Goal: Navigation & Orientation: Go to known website

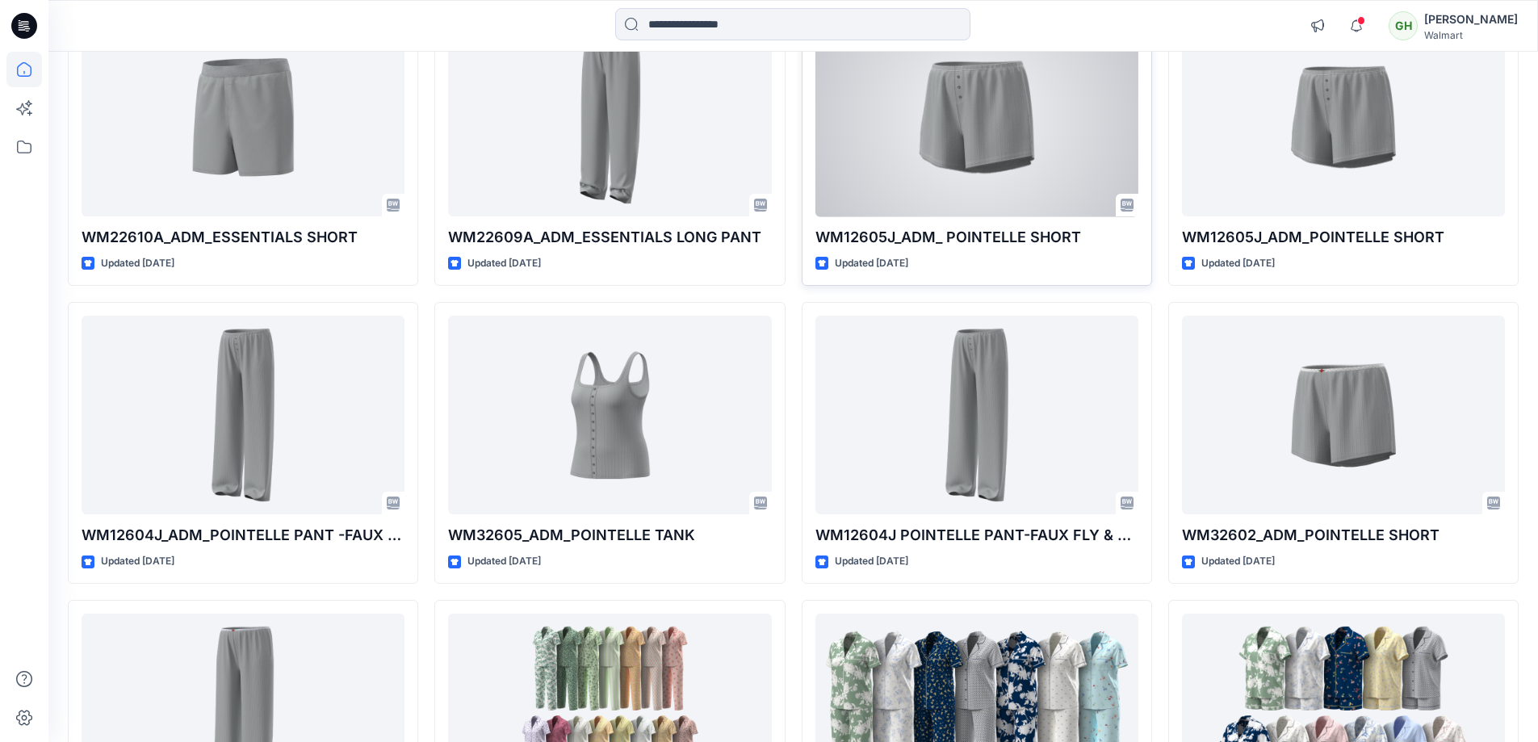
scroll to position [404, 0]
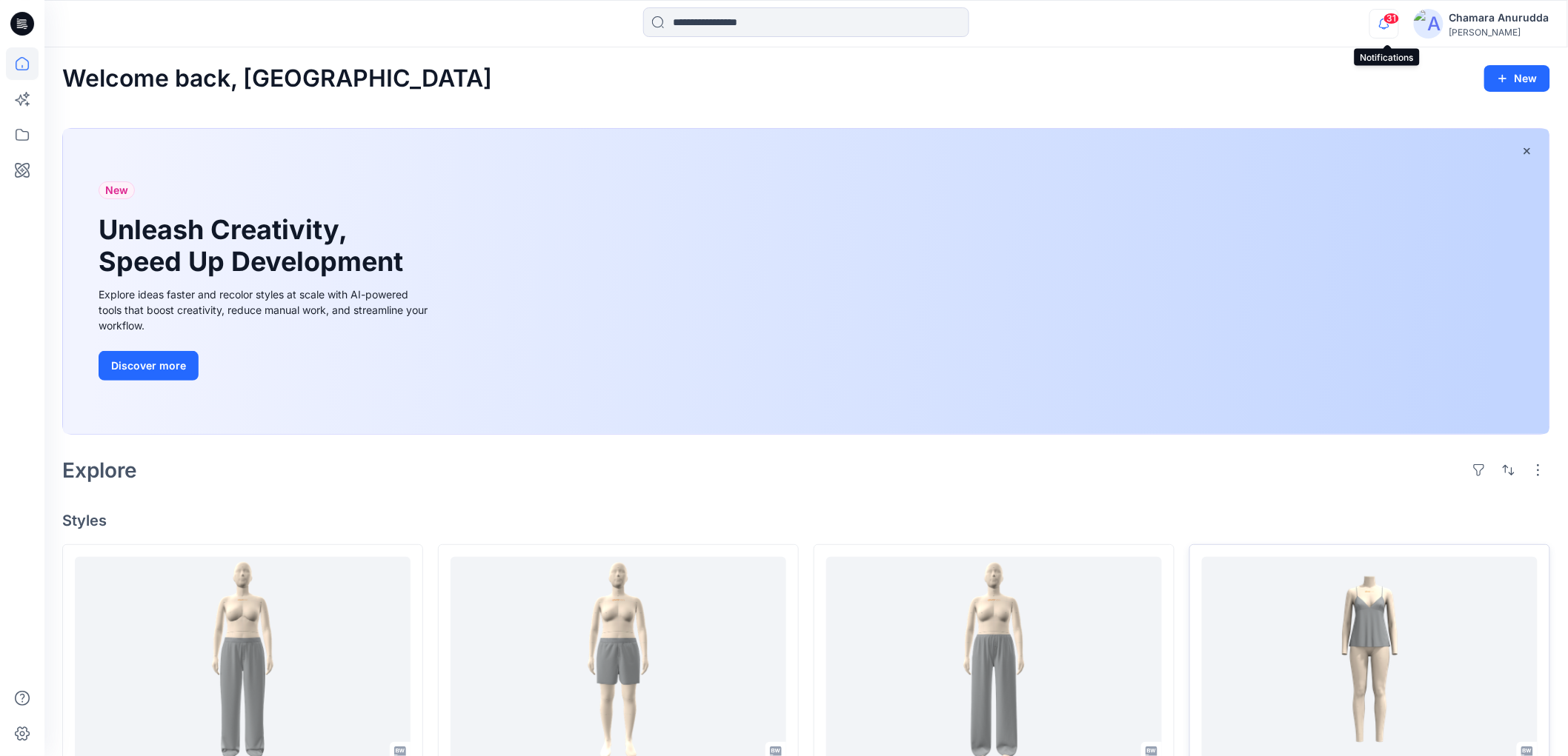
click at [1383, 28] on icon "button" at bounding box center [1384, 24] width 28 height 29
